Goal: Complete application form

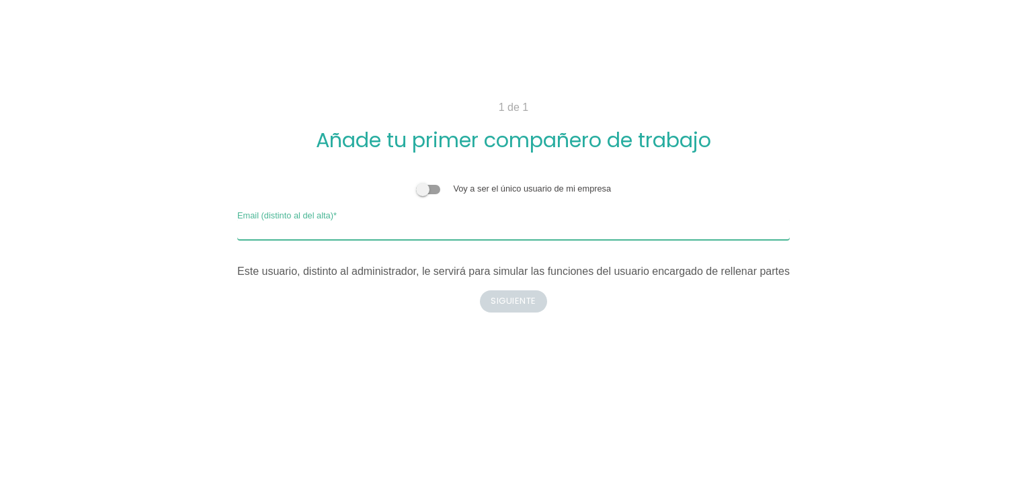
click at [400, 232] on input "Email (distinto al del alta)" at bounding box center [513, 229] width 552 height 22
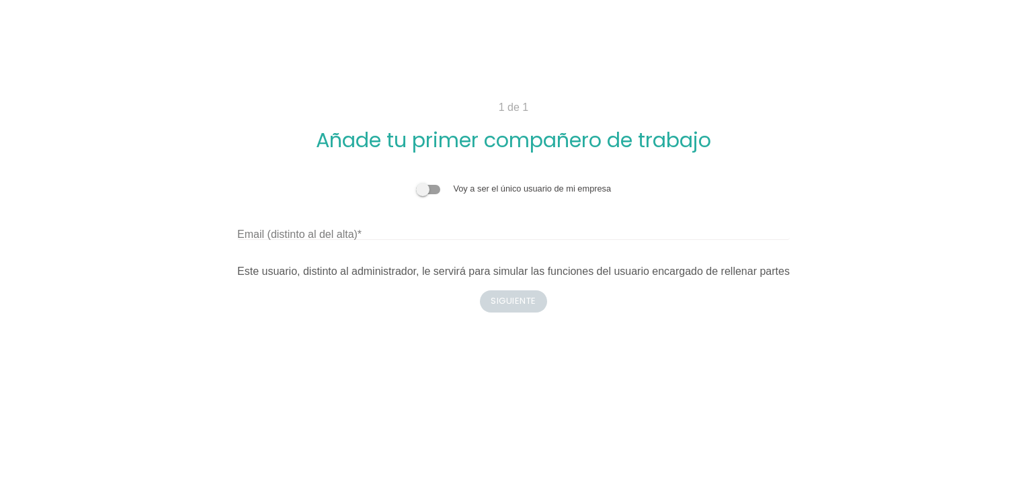
click at [210, 232] on div "Voy a ser el único usuario de mi empresa Email (distinto al del alta) Este usua…" at bounding box center [513, 230] width 719 height 119
click at [242, 228] on label "Email (distinto al del alta)" at bounding box center [299, 234] width 124 height 16
click at [242, 228] on input "Email (distinto al del alta)" at bounding box center [513, 229] width 552 height 22
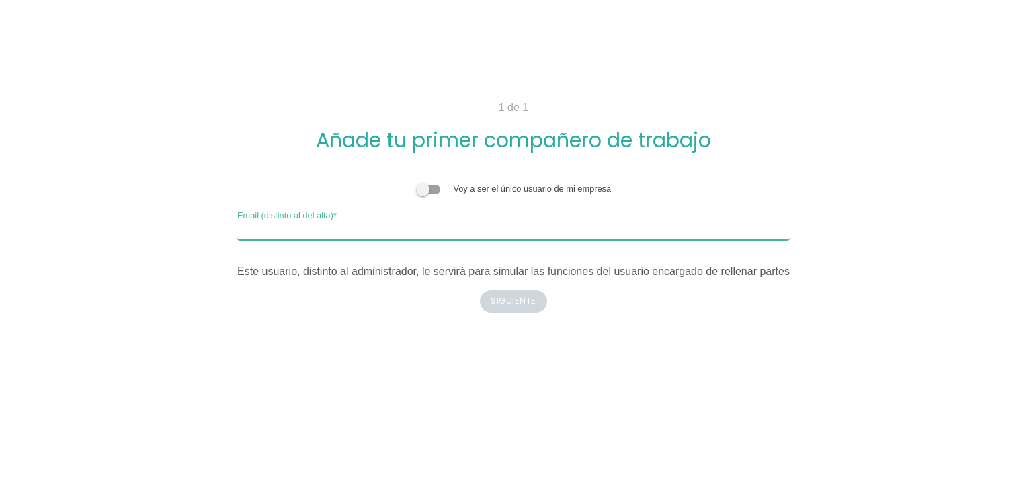
click at [249, 222] on input "Email (distinto al del alta)" at bounding box center [513, 229] width 552 height 22
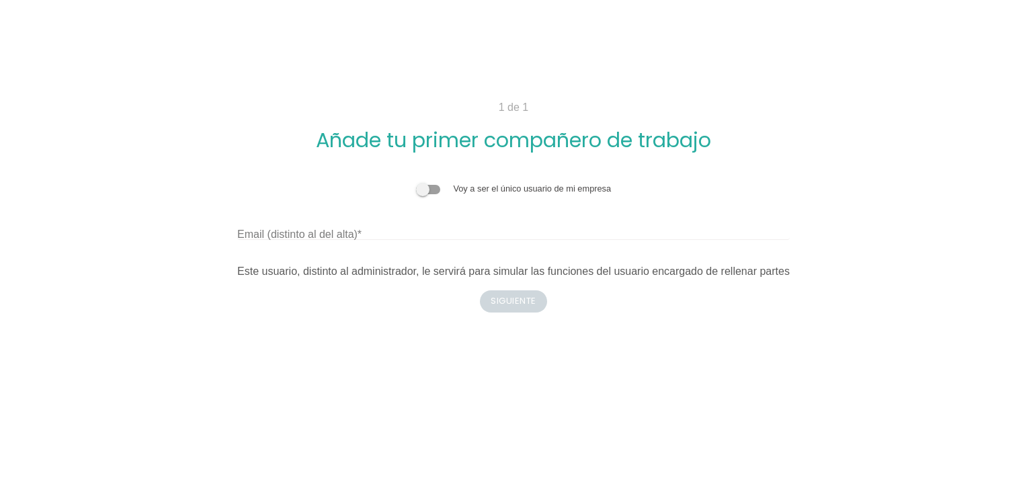
click at [251, 207] on div "Voy a ser el único usuario de mi empresa Email (distinto al del alta) Este usua…" at bounding box center [513, 230] width 552 height 97
click at [253, 242] on label "Email (distinto al del alta)" at bounding box center [299, 234] width 124 height 16
click at [253, 240] on input "Email (distinto al del alta)" at bounding box center [513, 229] width 552 height 22
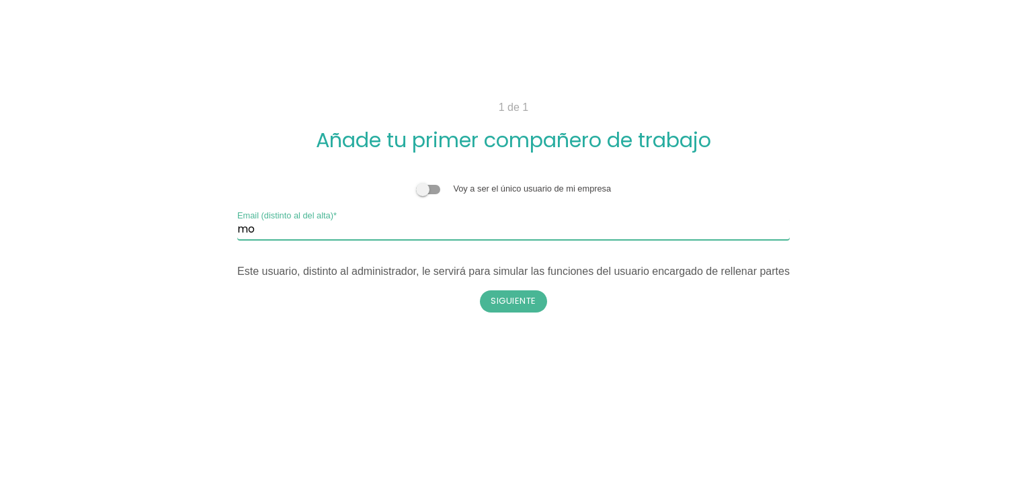
type input "m"
